Goal: Transaction & Acquisition: Obtain resource

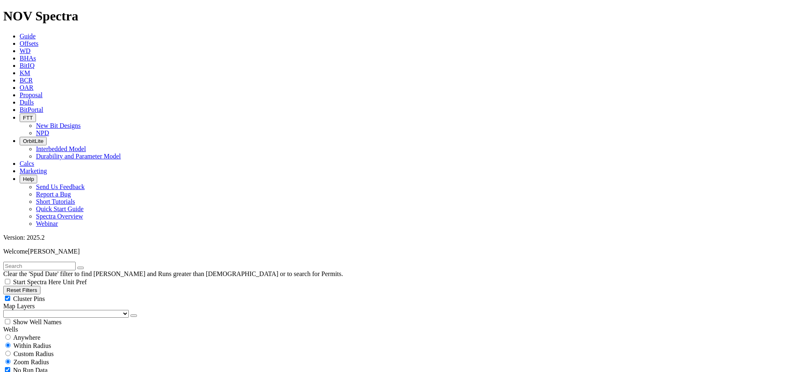
scroll to position [6442, 0]
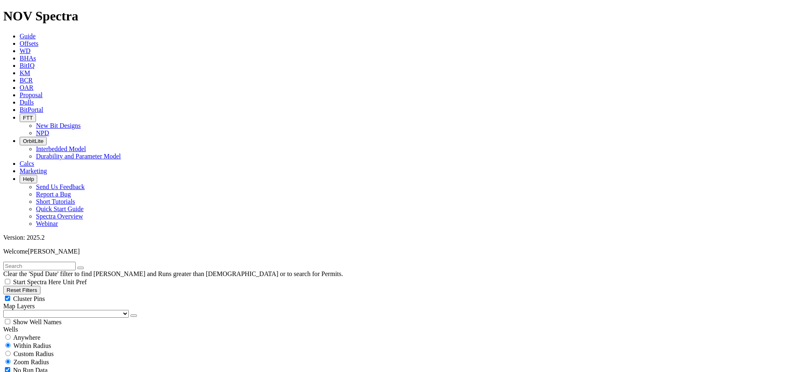
type input "[DATE]"
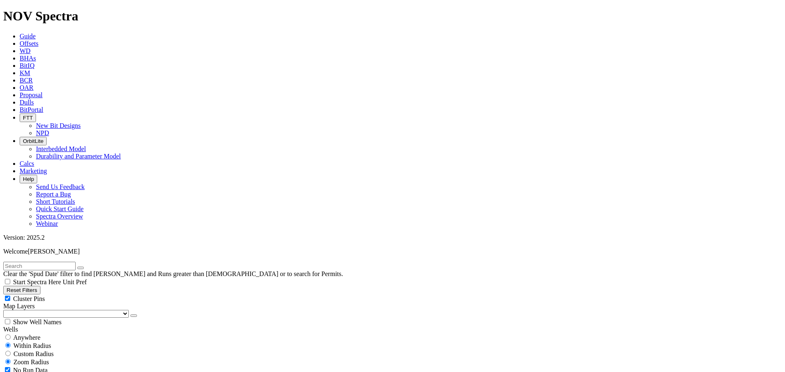
type input "[DATE]"
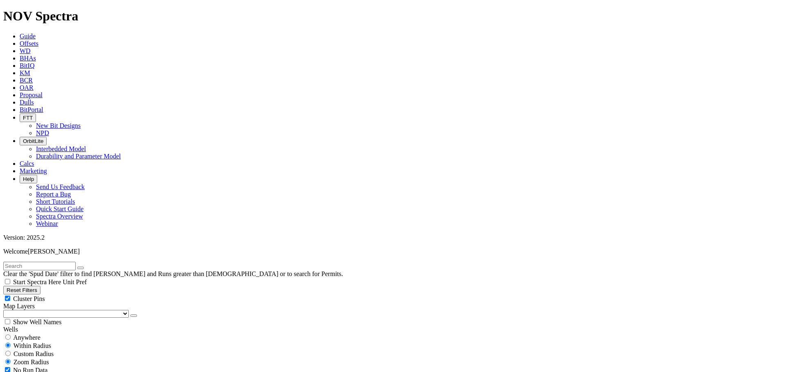
scroll to position [126, 0]
